Goal: Task Accomplishment & Management: Manage account settings

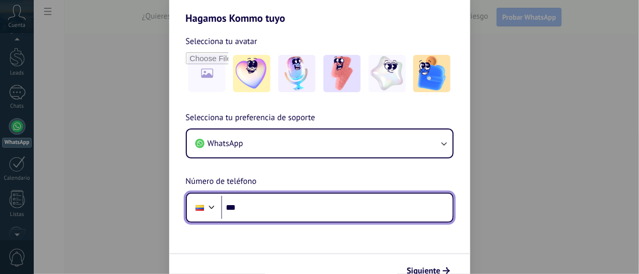
click at [265, 206] on input "***" at bounding box center [336, 208] width 231 height 24
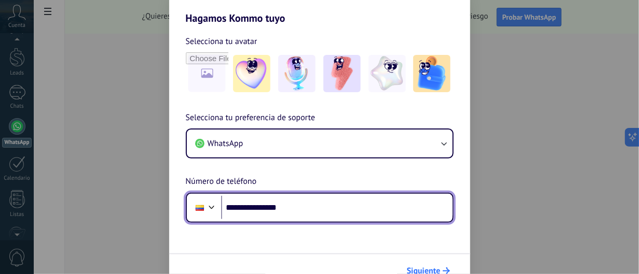
type input "**********"
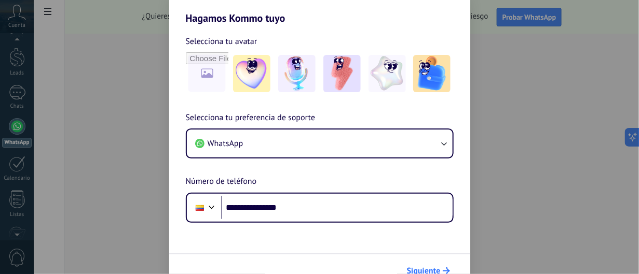
click at [419, 272] on span "Siguiente" at bounding box center [424, 271] width 34 height 7
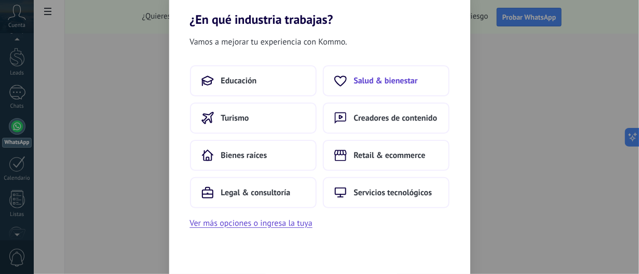
click at [376, 76] on span "Salud & bienestar" at bounding box center [386, 81] width 64 height 10
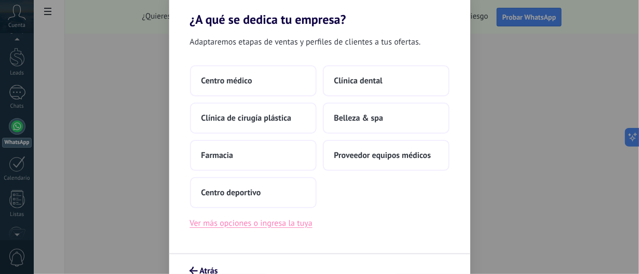
click at [243, 221] on button "Ver más opciones o ingresa la tuya" at bounding box center [251, 223] width 122 height 13
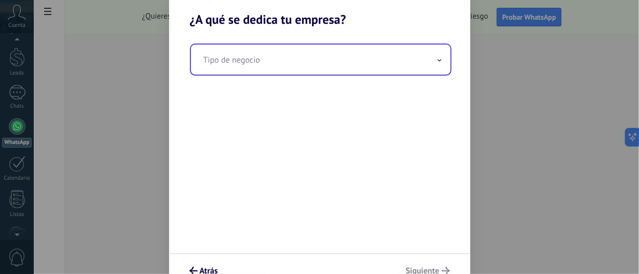
click at [301, 63] on input "text" at bounding box center [320, 60] width 259 height 30
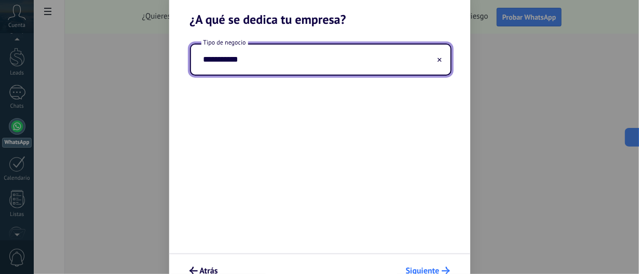
type input "**********"
click at [435, 269] on span "Siguiente" at bounding box center [423, 271] width 34 height 7
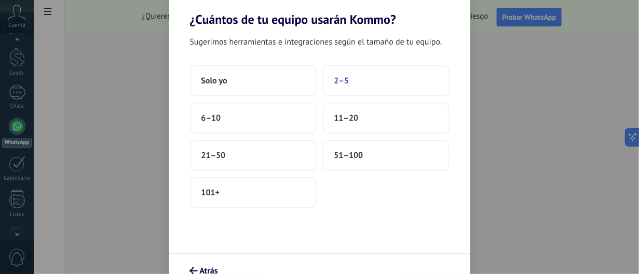
click at [365, 86] on button "2–5" at bounding box center [386, 80] width 127 height 31
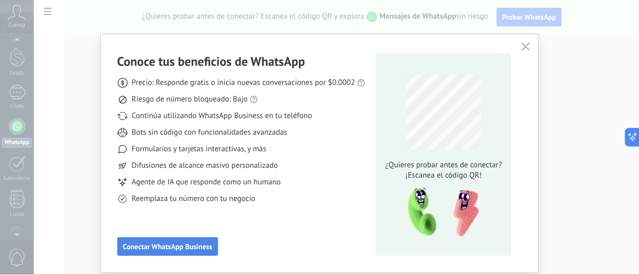
click at [172, 247] on span "Conectar WhatsApp Business" at bounding box center [167, 246] width 89 height 7
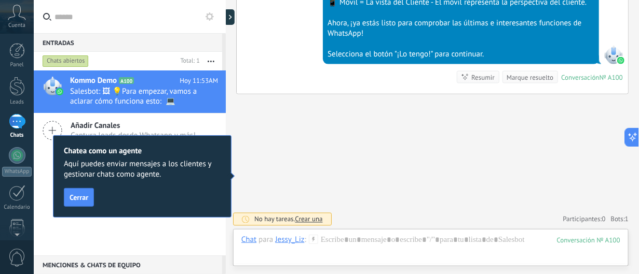
scroll to position [350, 0]
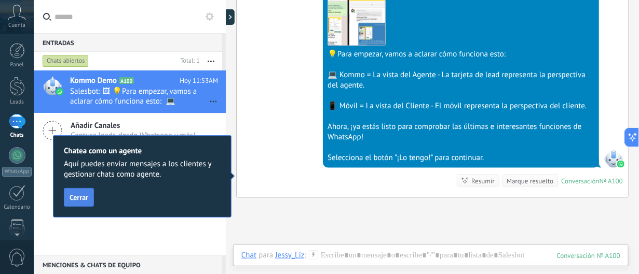
click at [70, 195] on span "Cerrar" at bounding box center [79, 197] width 19 height 7
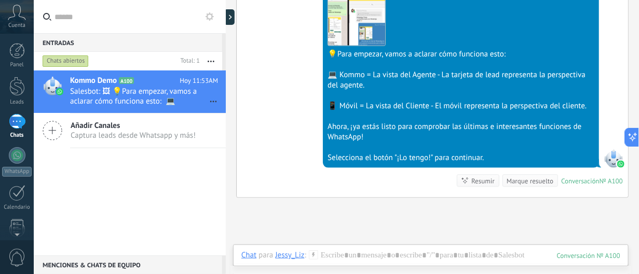
click at [17, 23] on span "Cuenta" at bounding box center [16, 25] width 17 height 7
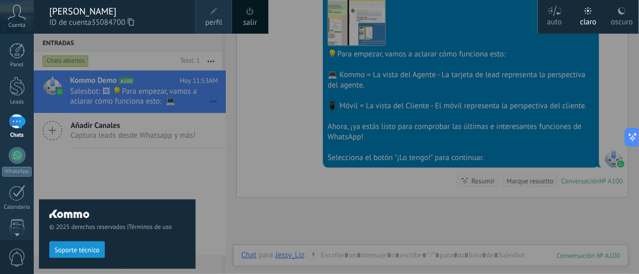
click at [219, 23] on span "perfil" at bounding box center [213, 22] width 17 height 11
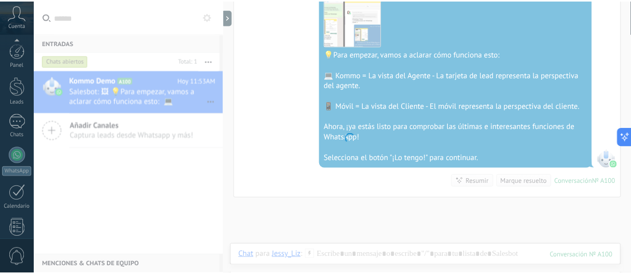
scroll to position [157, 0]
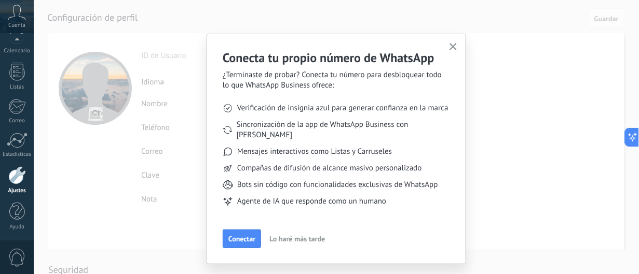
click at [278, 236] on span "Lo haré más tarde" at bounding box center [297, 239] width 56 height 7
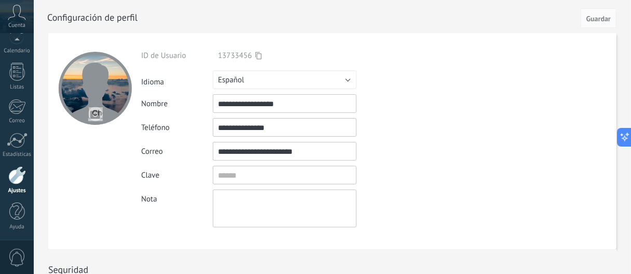
drag, startPoint x: 291, startPoint y: 106, endPoint x: 188, endPoint y: 106, distance: 102.2
click at [188, 106] on div "**********" at bounding box center [308, 103] width 335 height 19
type input "*"
type input "**********"
click at [92, 114] on input "file" at bounding box center [95, 114] width 15 height 15
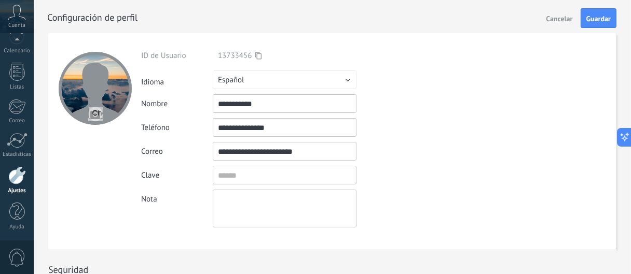
type input "**********"
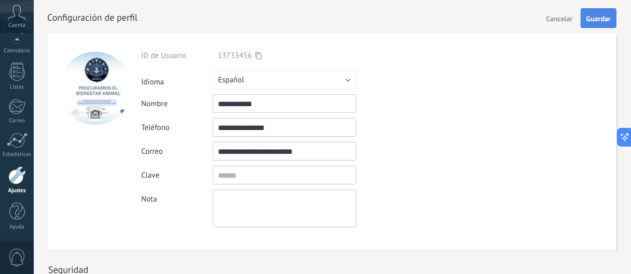
click at [586, 18] on span "Guardar" at bounding box center [598, 18] width 24 height 7
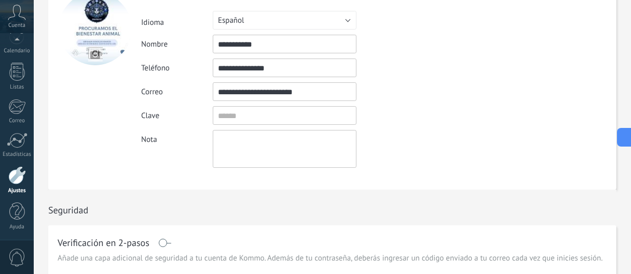
scroll to position [0, 0]
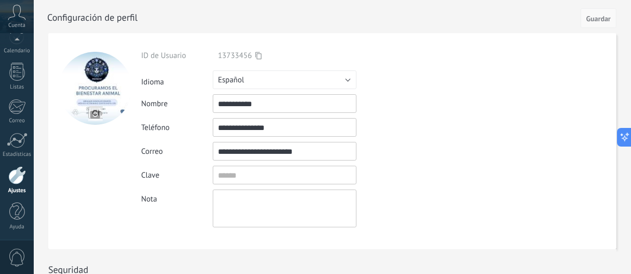
click at [603, 17] on span "Guardar" at bounding box center [598, 18] width 24 height 7
click at [599, 20] on span "Guardar" at bounding box center [598, 18] width 24 height 7
click at [602, 15] on span "Guardar" at bounding box center [598, 18] width 24 height 7
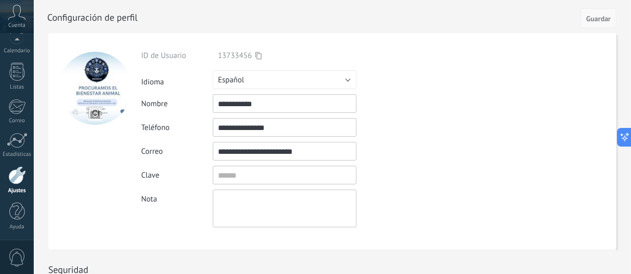
click at [603, 22] on span "Guardar" at bounding box center [598, 18] width 24 height 7
click at [607, 17] on span "Guardar" at bounding box center [598, 18] width 24 height 7
click at [602, 24] on button "Guardar" at bounding box center [599, 18] width 36 height 20
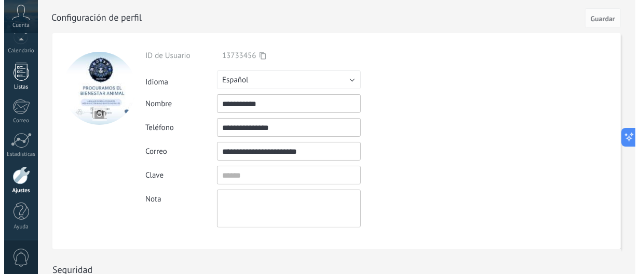
scroll to position [156, 0]
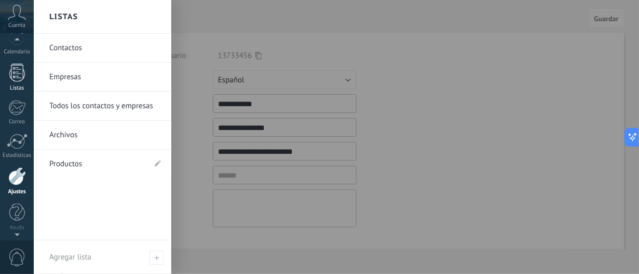
click at [19, 66] on div at bounding box center [17, 73] width 16 height 18
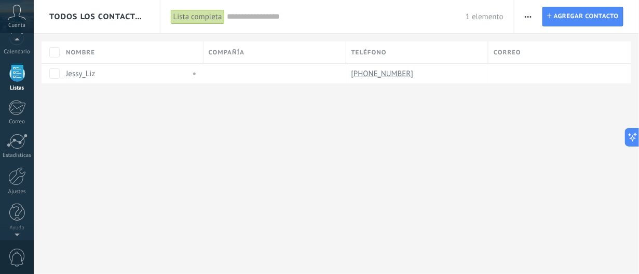
scroll to position [102, 0]
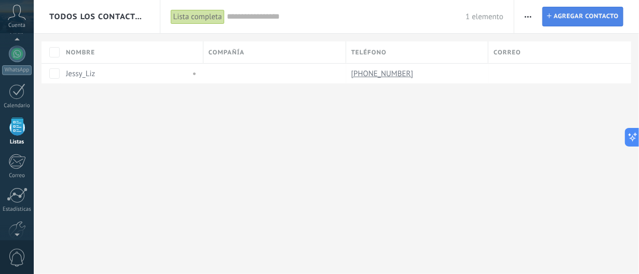
click at [576, 15] on span "Agregar contacto" at bounding box center [586, 16] width 65 height 19
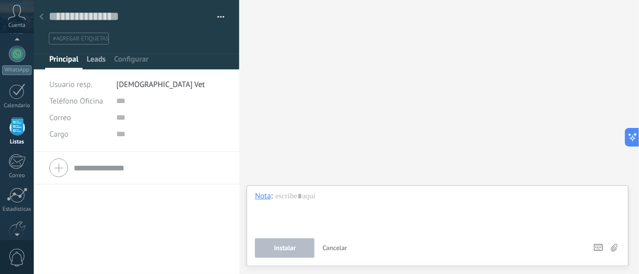
click at [95, 58] on span "Leads" at bounding box center [96, 61] width 19 height 15
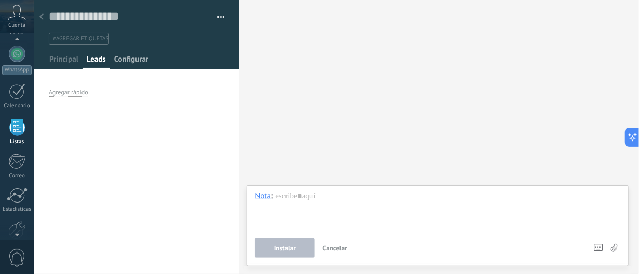
click at [123, 62] on span "Configurar" at bounding box center [131, 61] width 34 height 15
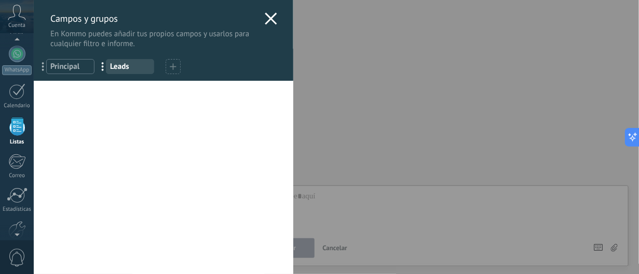
click at [265, 18] on icon at bounding box center [271, 18] width 12 height 12
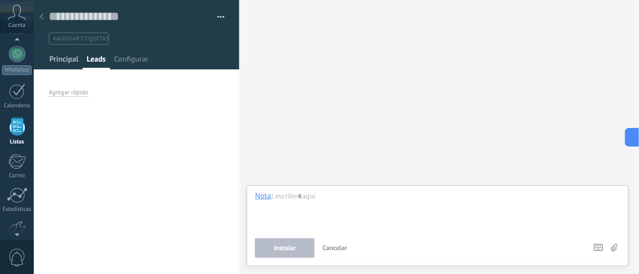
click at [75, 63] on span "Principal" at bounding box center [63, 61] width 29 height 15
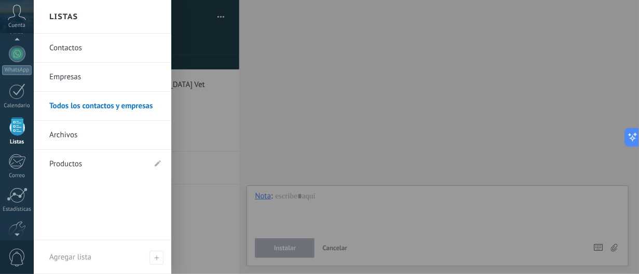
click at [73, 49] on link "Contactos" at bounding box center [105, 48] width 112 height 29
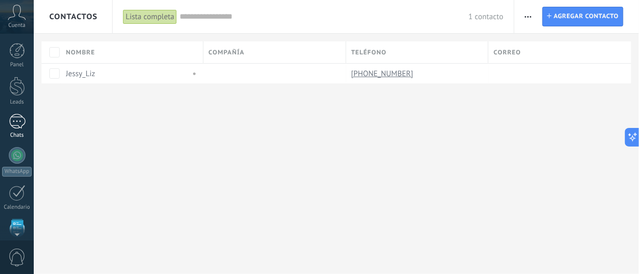
click at [13, 119] on div "1" at bounding box center [17, 121] width 17 height 15
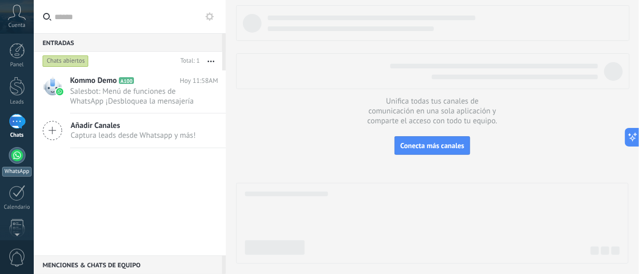
click at [11, 163] on link "WhatsApp" at bounding box center [17, 162] width 34 height 30
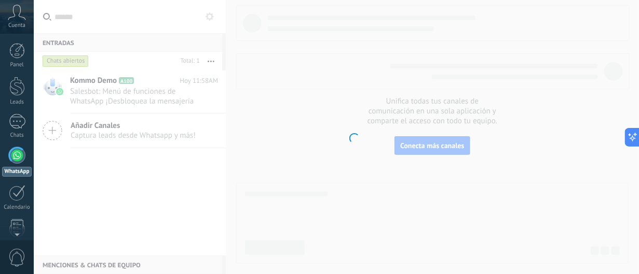
scroll to position [29, 0]
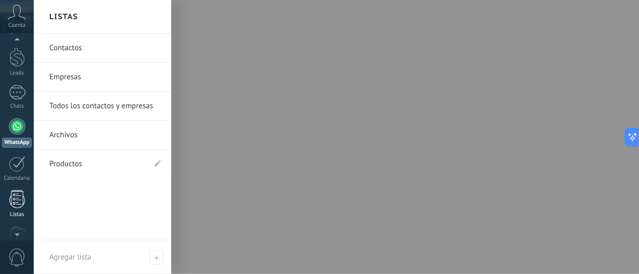
click at [14, 204] on div at bounding box center [17, 199] width 16 height 18
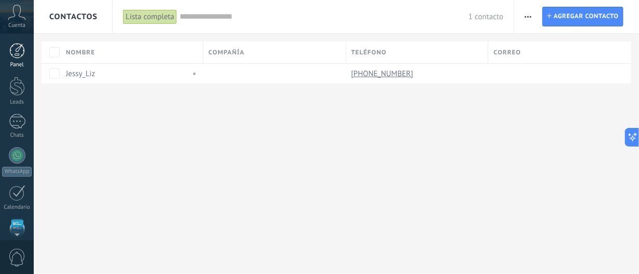
click at [14, 55] on div at bounding box center [17, 51] width 16 height 16
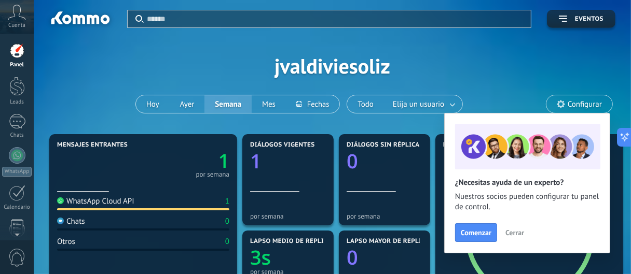
scroll to position [104, 0]
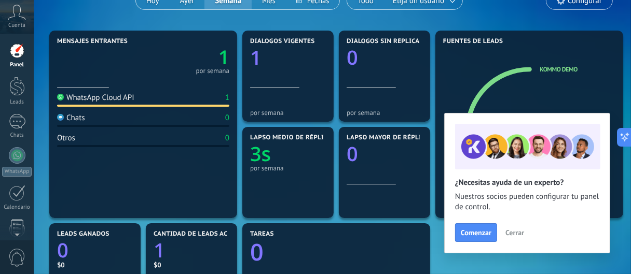
click at [513, 233] on span "Cerrar" at bounding box center [514, 232] width 19 height 7
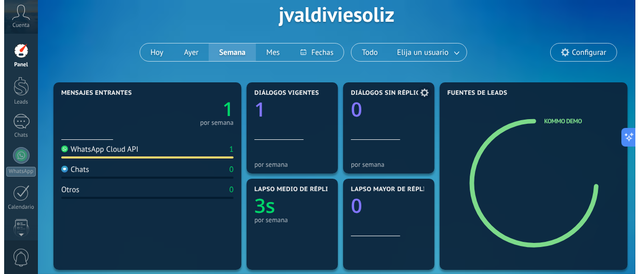
scroll to position [0, 0]
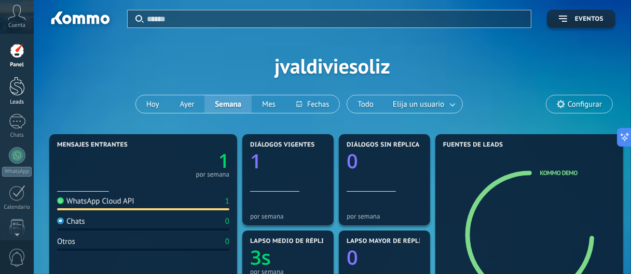
click at [12, 84] on div at bounding box center [17, 86] width 16 height 19
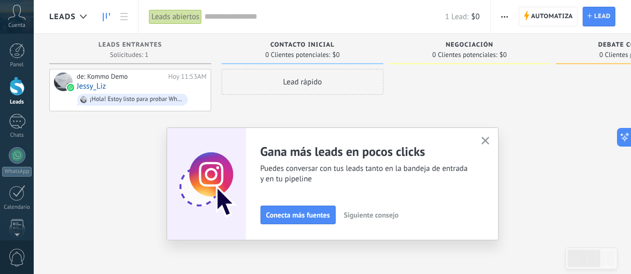
click at [489, 141] on use "button" at bounding box center [485, 141] width 8 height 8
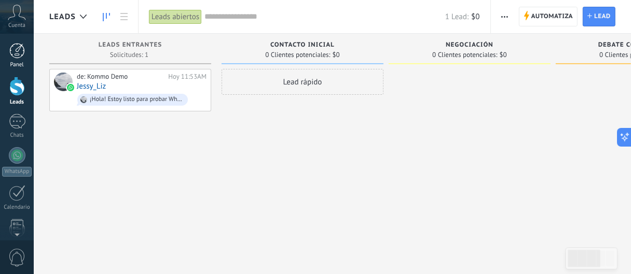
click at [19, 51] on div at bounding box center [17, 51] width 16 height 16
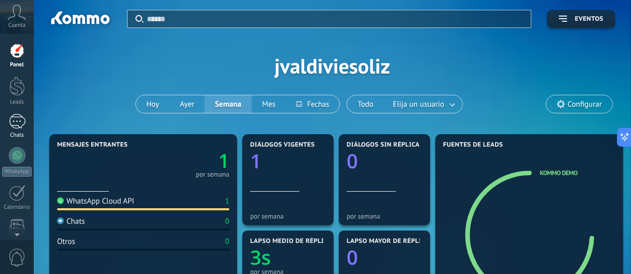
click at [18, 119] on div "1" at bounding box center [17, 121] width 17 height 15
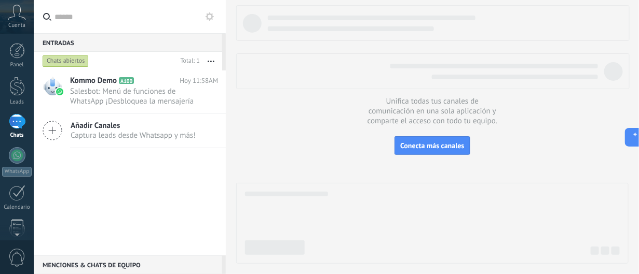
click at [209, 16] on icon at bounding box center [209, 16] width 8 height 8
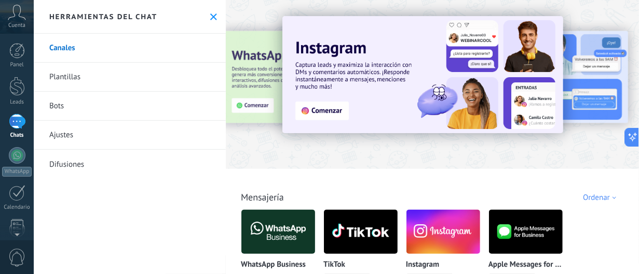
click at [72, 45] on link "Canales" at bounding box center [130, 48] width 192 height 29
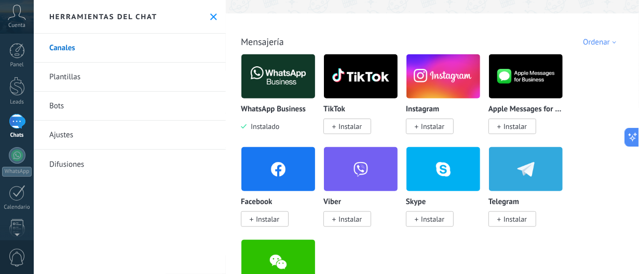
click at [283, 72] on img at bounding box center [278, 76] width 74 height 50
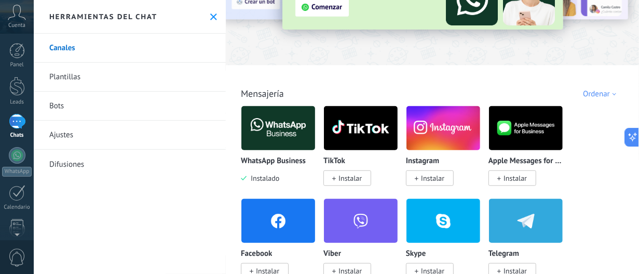
scroll to position [52, 0]
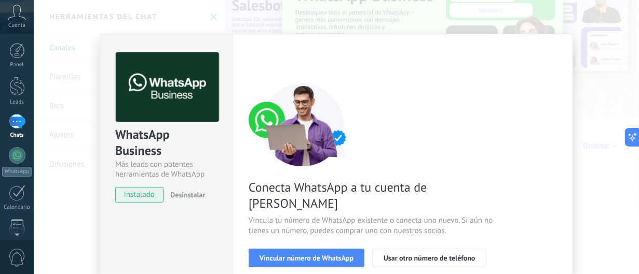
click at [324, 255] on span "Vincular número de WhatsApp" at bounding box center [306, 258] width 94 height 7
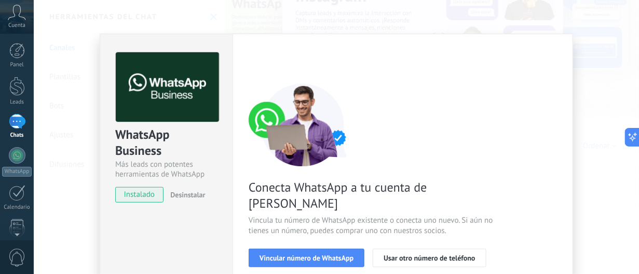
scroll to position [104, 0]
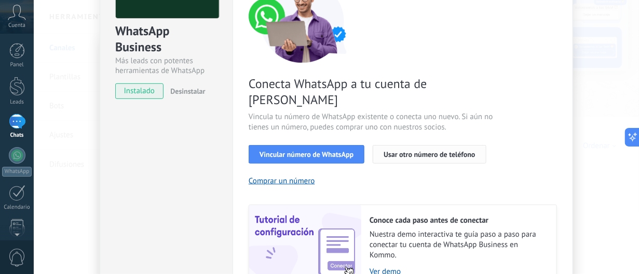
click at [398, 151] on span "Usar otro número de teléfono" at bounding box center [428, 154] width 91 height 7
click at [61, 66] on div "WhatsApp Business Más leads con potentes herramientas de WhatsApp instalado Des…" at bounding box center [336, 137] width 605 height 274
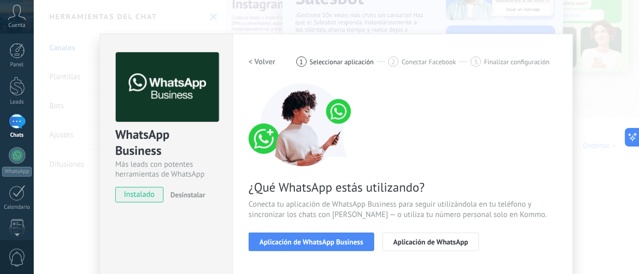
scroll to position [0, 0]
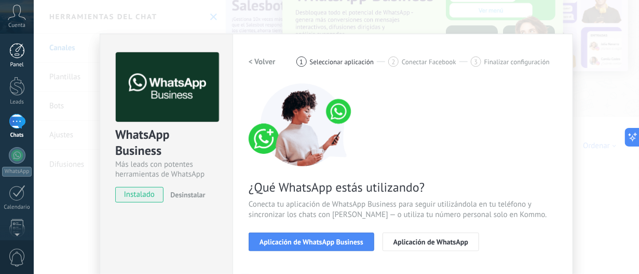
click at [17, 55] on div at bounding box center [17, 51] width 16 height 16
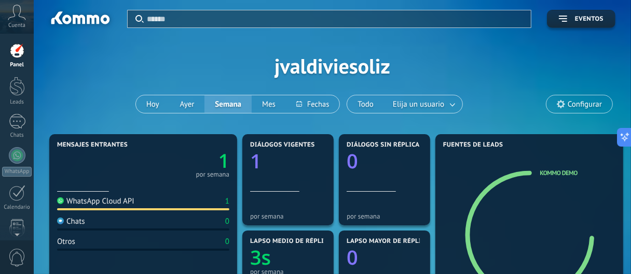
click at [24, 22] on span "Cuenta" at bounding box center [16, 25] width 17 height 7
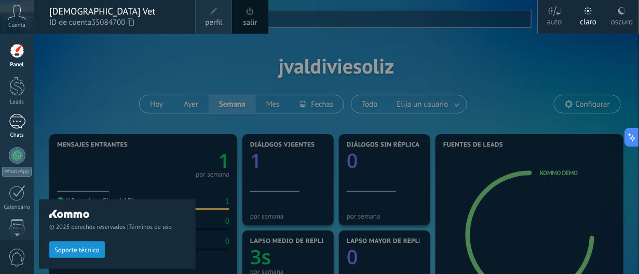
click at [22, 120] on div "1" at bounding box center [17, 121] width 17 height 15
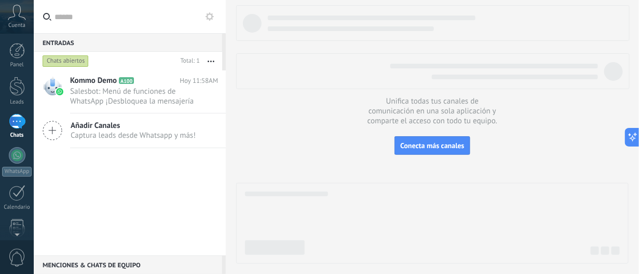
click at [216, 58] on button "button" at bounding box center [211, 61] width 22 height 19
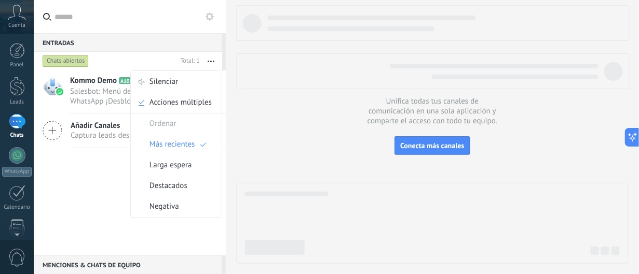
click at [208, 14] on use at bounding box center [209, 16] width 8 height 8
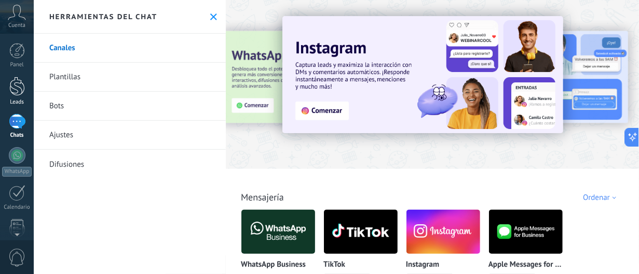
click at [19, 93] on div at bounding box center [17, 86] width 16 height 19
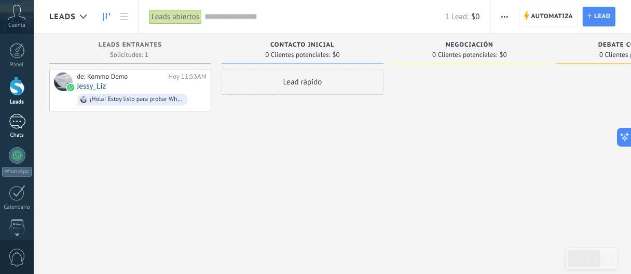
click at [19, 125] on div "1" at bounding box center [17, 121] width 17 height 15
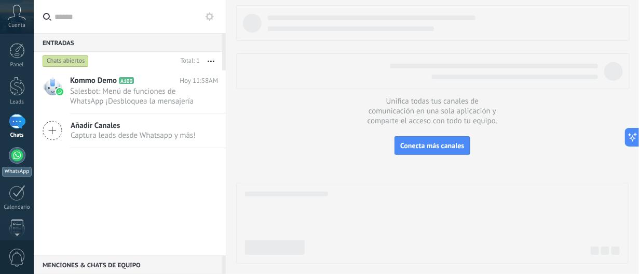
click at [22, 151] on div at bounding box center [17, 155] width 17 height 17
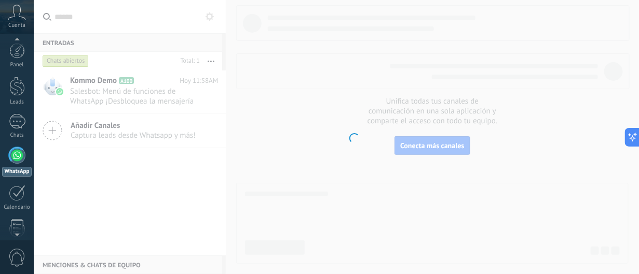
scroll to position [29, 0]
